Goal: Task Accomplishment & Management: Manage account settings

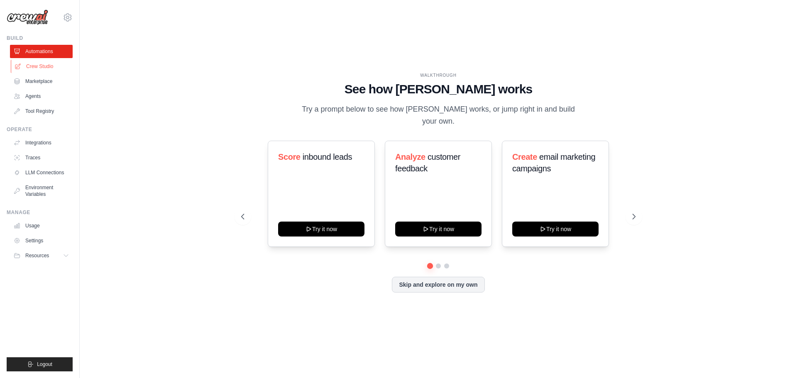
click at [43, 68] on link "Crew Studio" at bounding box center [42, 66] width 63 height 13
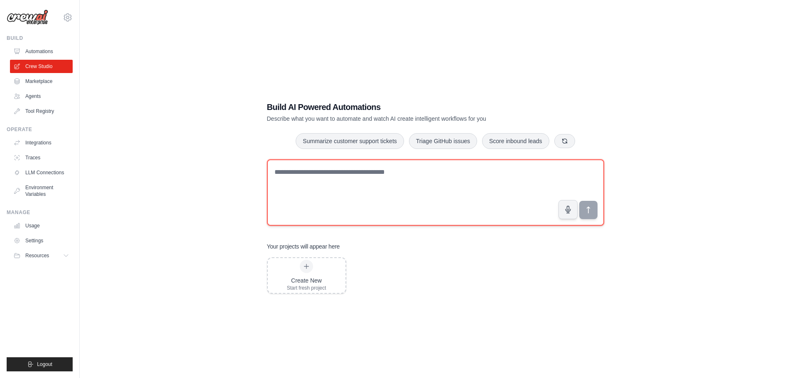
click at [416, 186] on textarea at bounding box center [435, 192] width 337 height 66
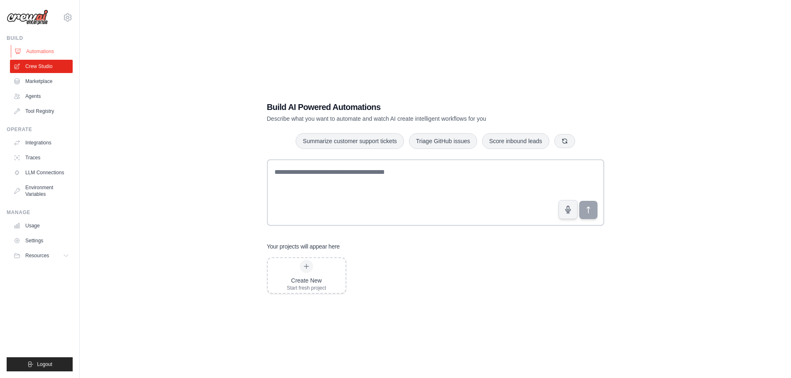
click at [38, 50] on link "Automations" at bounding box center [42, 51] width 63 height 13
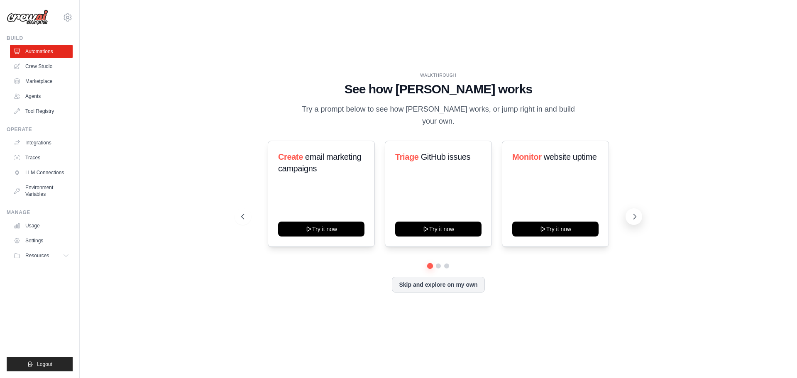
click at [633, 212] on icon at bounding box center [634, 216] width 8 height 8
click at [46, 82] on link "Marketplace" at bounding box center [42, 81] width 63 height 13
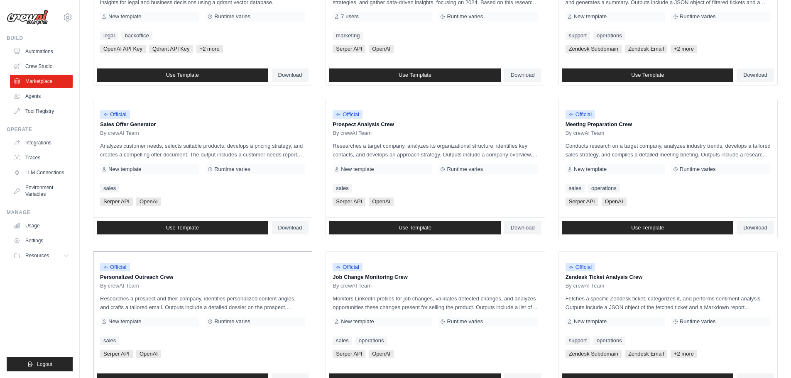
scroll to position [207, 0]
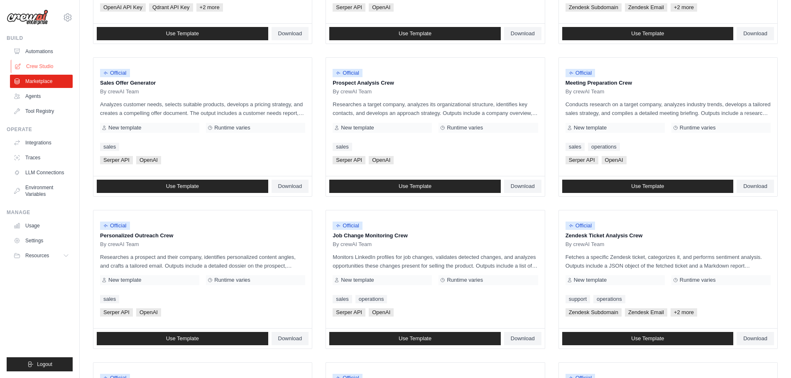
click at [42, 63] on link "Crew Studio" at bounding box center [42, 66] width 63 height 13
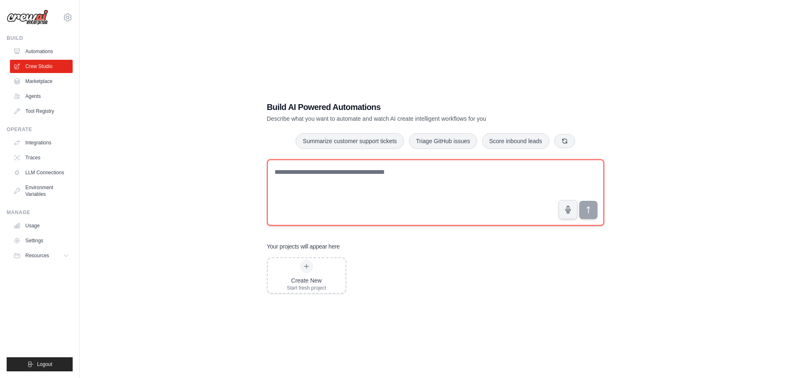
click at [371, 182] on textarea at bounding box center [435, 192] width 337 height 66
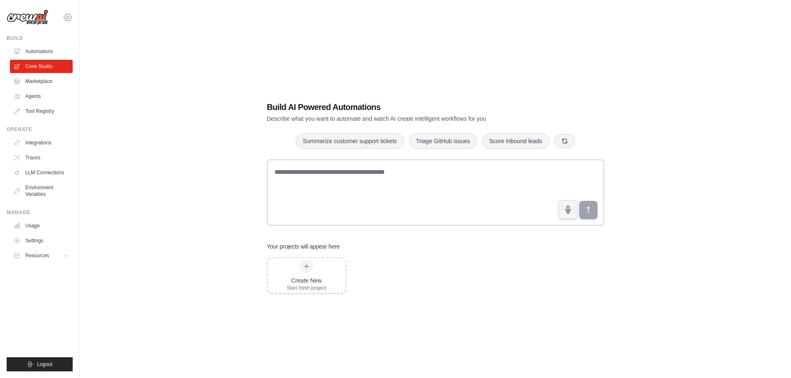
click at [67, 19] on icon at bounding box center [68, 17] width 10 height 10
click at [55, 61] on link "Settings" at bounding box center [67, 56] width 73 height 15
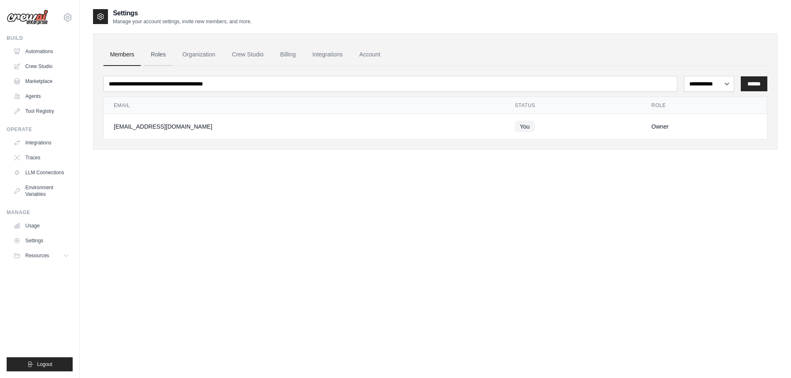
click at [160, 56] on link "Roles" at bounding box center [158, 55] width 28 height 22
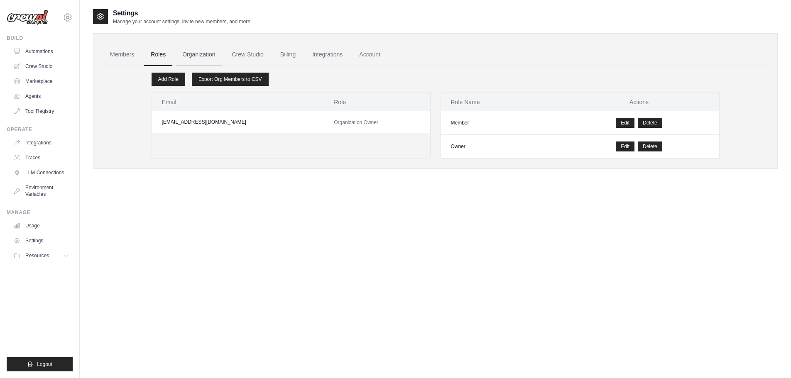
click at [193, 57] on link "Organization" at bounding box center [199, 55] width 46 height 22
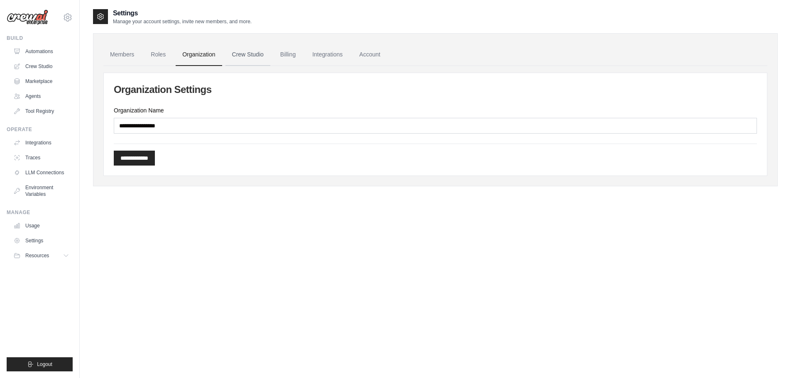
click at [249, 55] on link "Crew Studio" at bounding box center [247, 55] width 45 height 22
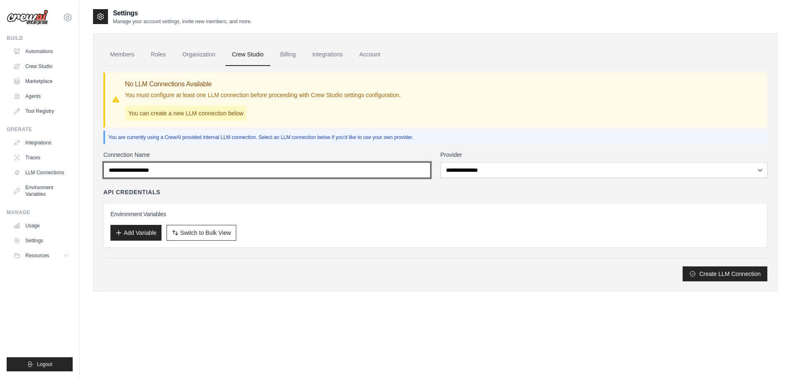
click at [206, 171] on input "Connection Name" at bounding box center [266, 170] width 327 height 16
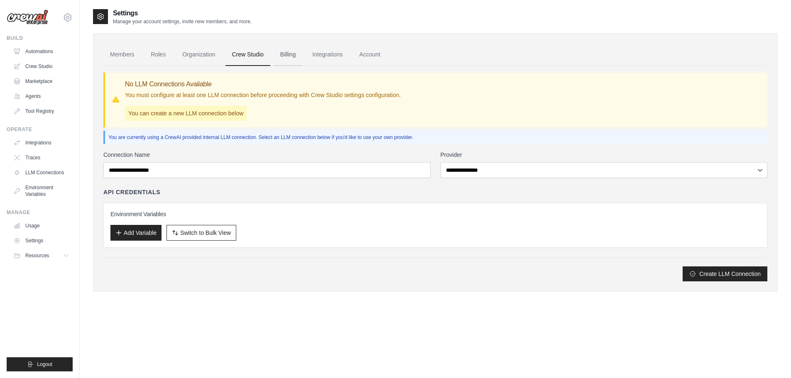
click at [283, 55] on link "Billing" at bounding box center [287, 55] width 29 height 22
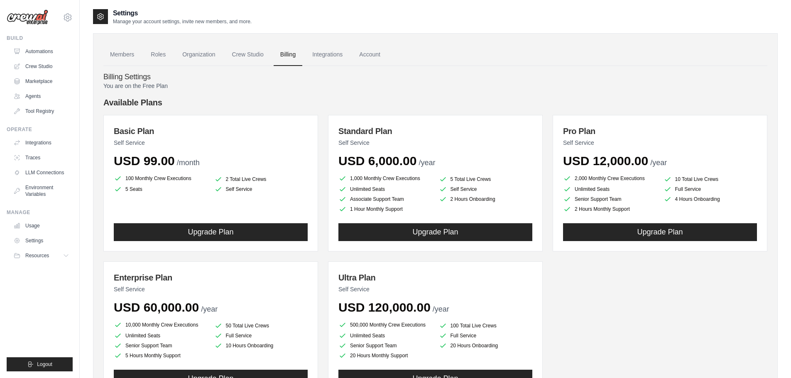
scroll to position [70, 0]
